Goal: Go to known website: Access a specific website the user already knows

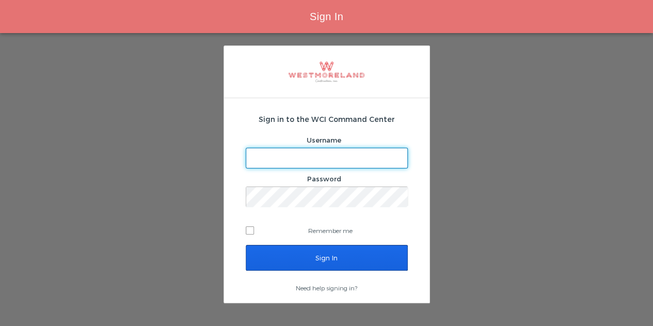
type input "bleverett@westmoreland.nyc"
click at [369, 255] on input "Sign In" at bounding box center [327, 258] width 162 height 26
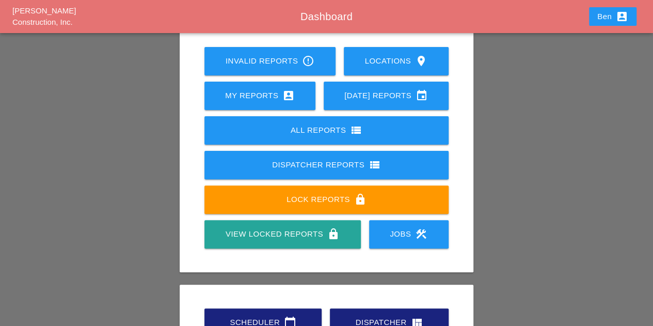
scroll to position [172, 0]
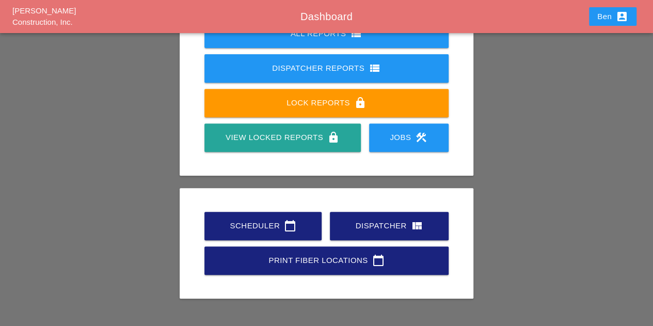
click at [238, 219] on div "Scheduler calendar_today" at bounding box center [263, 225] width 84 height 12
